Goal: Task Accomplishment & Management: Manage account settings

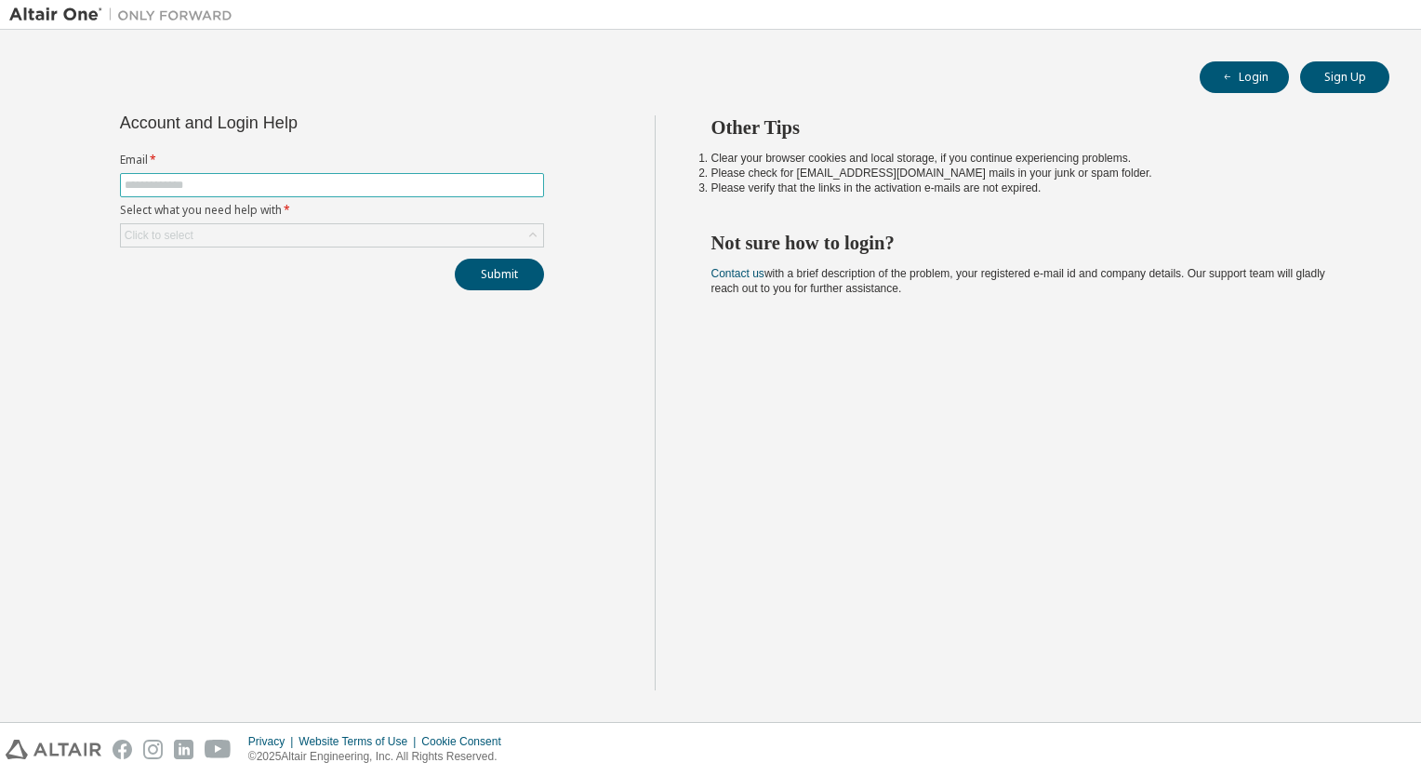
click at [220, 180] on input "text" at bounding box center [332, 185] width 415 height 15
type input "**********"
click at [209, 244] on div "Click to select" at bounding box center [332, 235] width 422 height 22
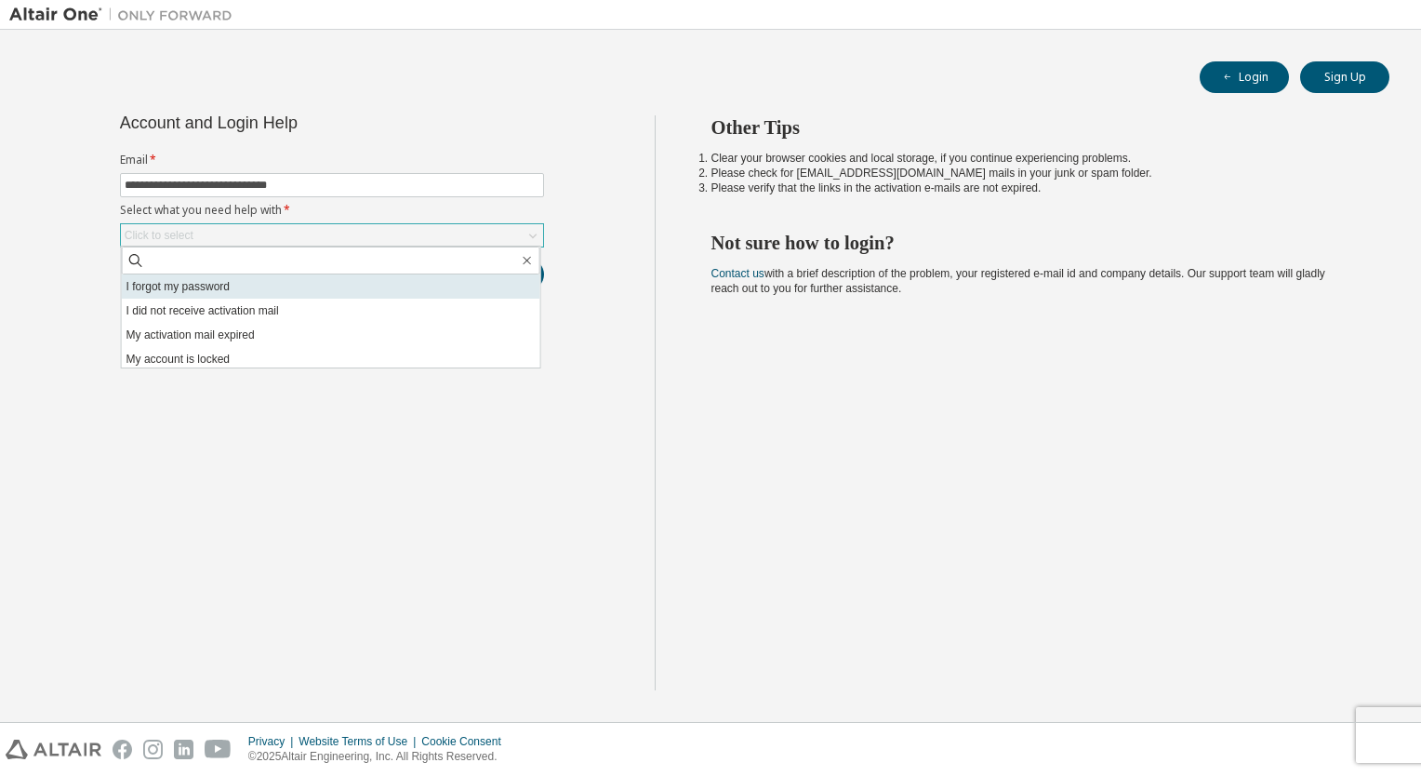
click at [216, 285] on li "I forgot my password" at bounding box center [331, 286] width 419 height 24
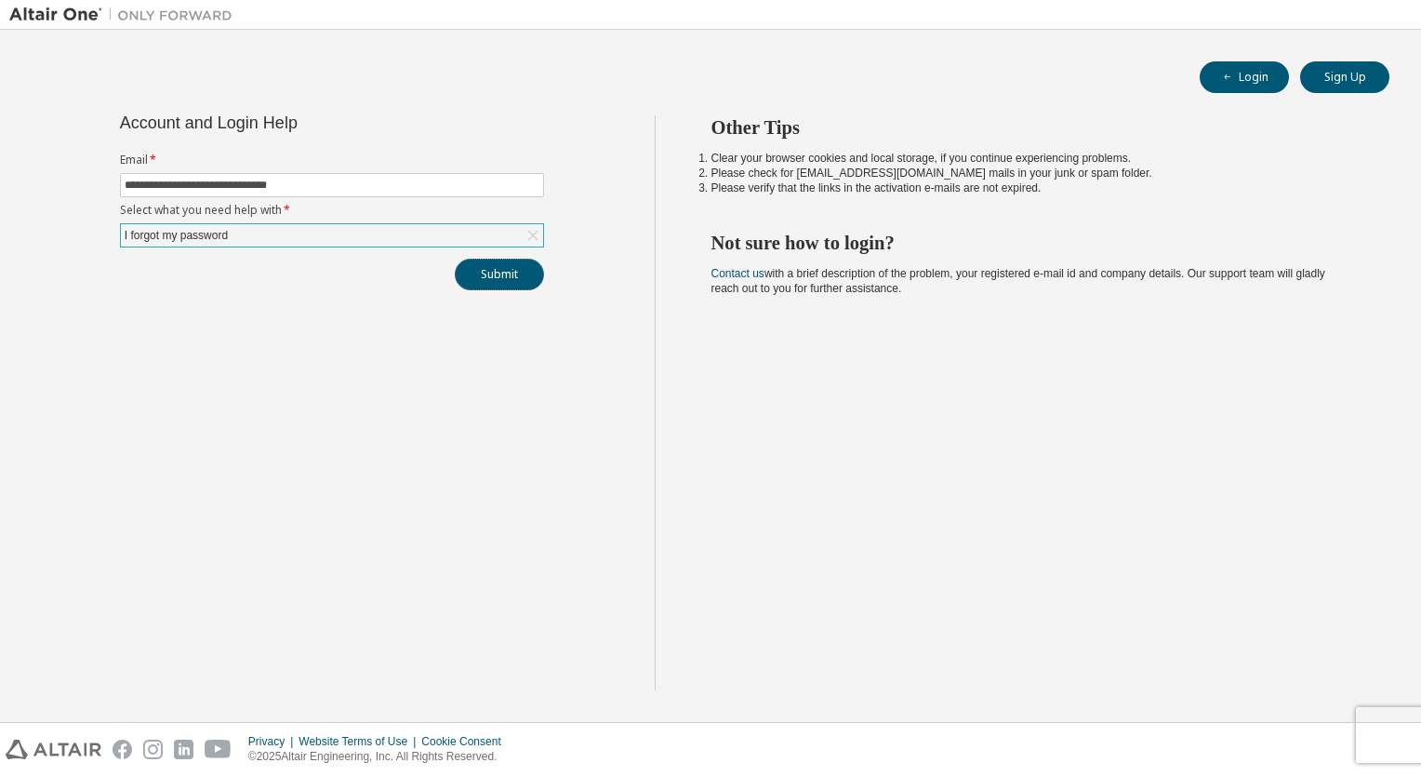
click at [476, 262] on button "Submit" at bounding box center [499, 275] width 89 height 32
click at [472, 277] on button "Submit" at bounding box center [499, 275] width 89 height 32
click at [1266, 727] on span "Password reset link is sent to your registered e-mail address. Please follow th…" at bounding box center [1285, 718] width 205 height 60
click at [287, 235] on div "I forgot my password" at bounding box center [332, 235] width 422 height 22
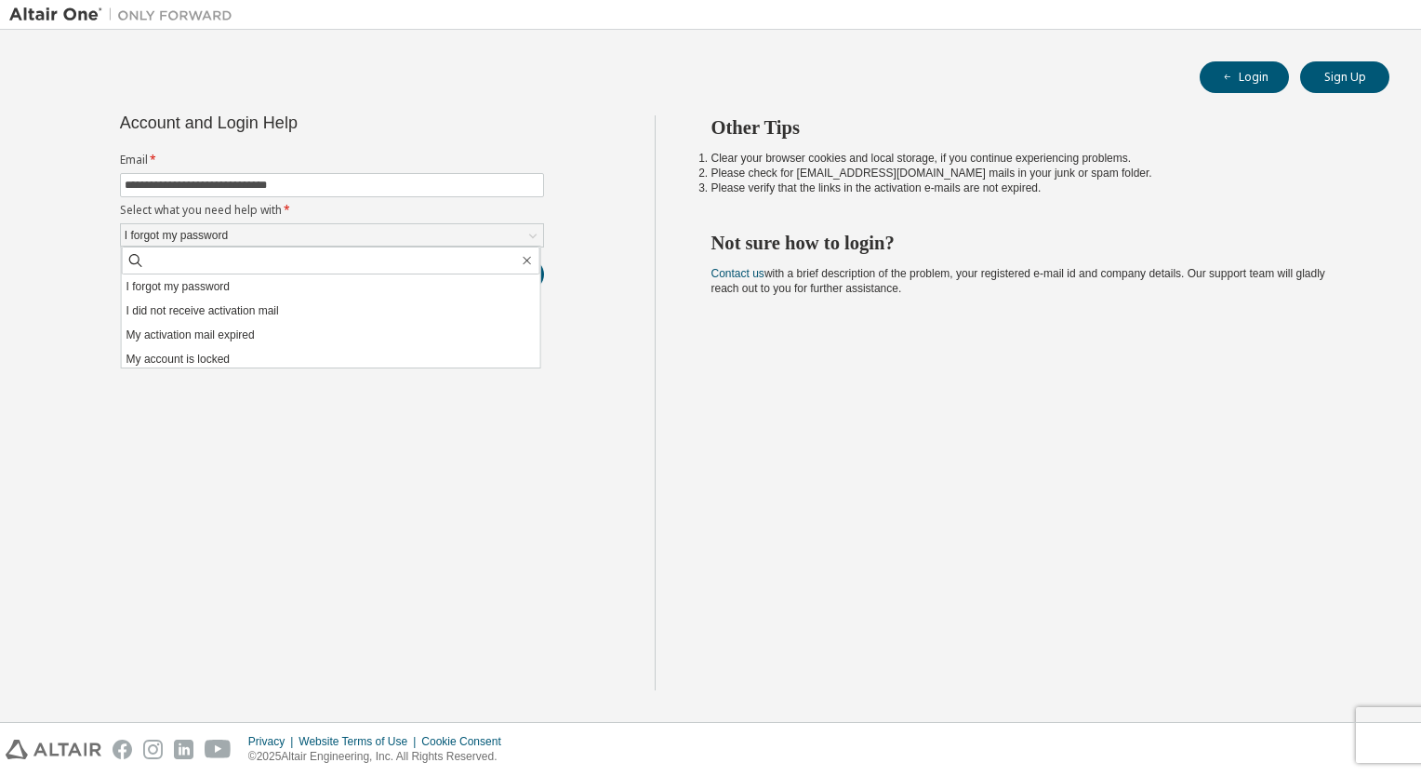
click at [1237, 514] on div "Other Tips Clear your browser cookies and local storage, if you continue experi…" at bounding box center [1034, 402] width 758 height 575
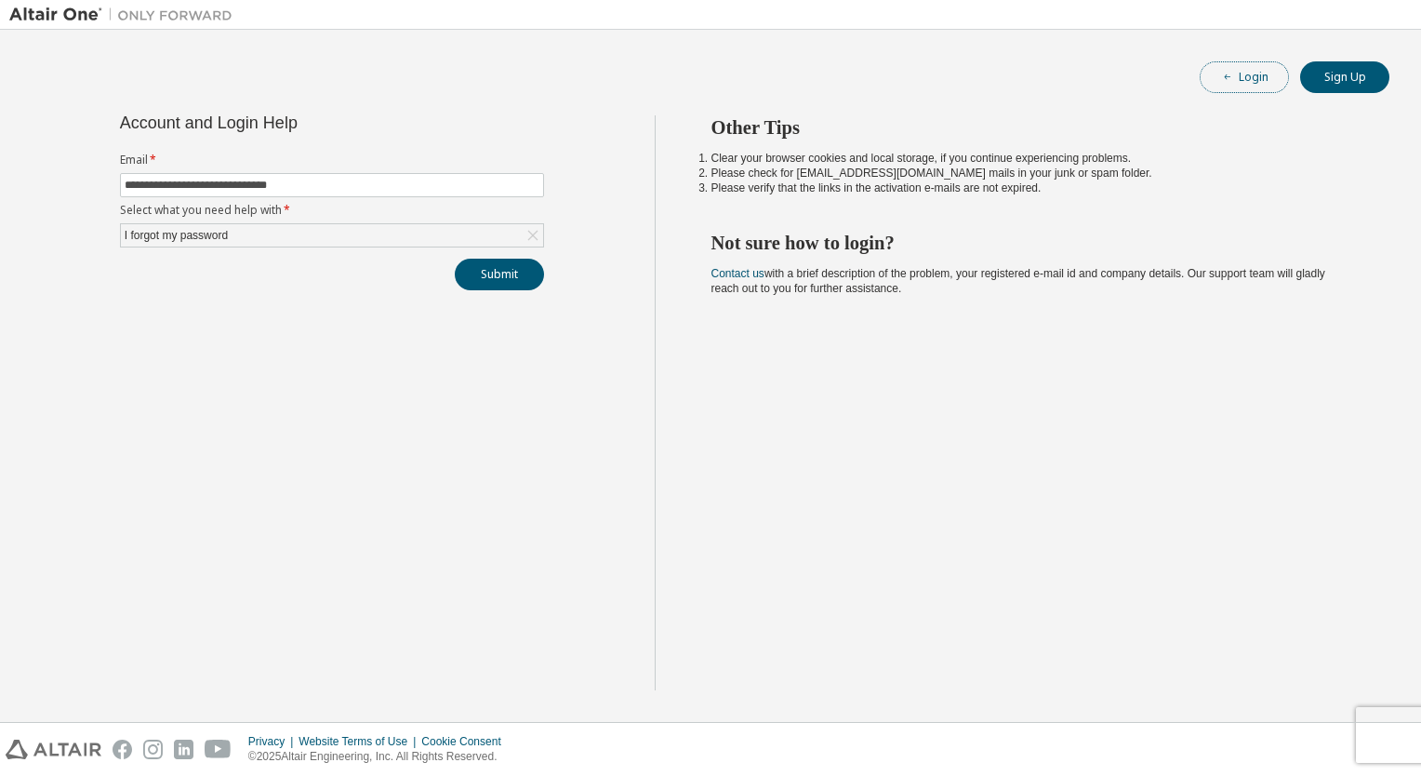
click at [1255, 75] on button "Login" at bounding box center [1244, 77] width 89 height 32
